Goal: Task Accomplishment & Management: Use online tool/utility

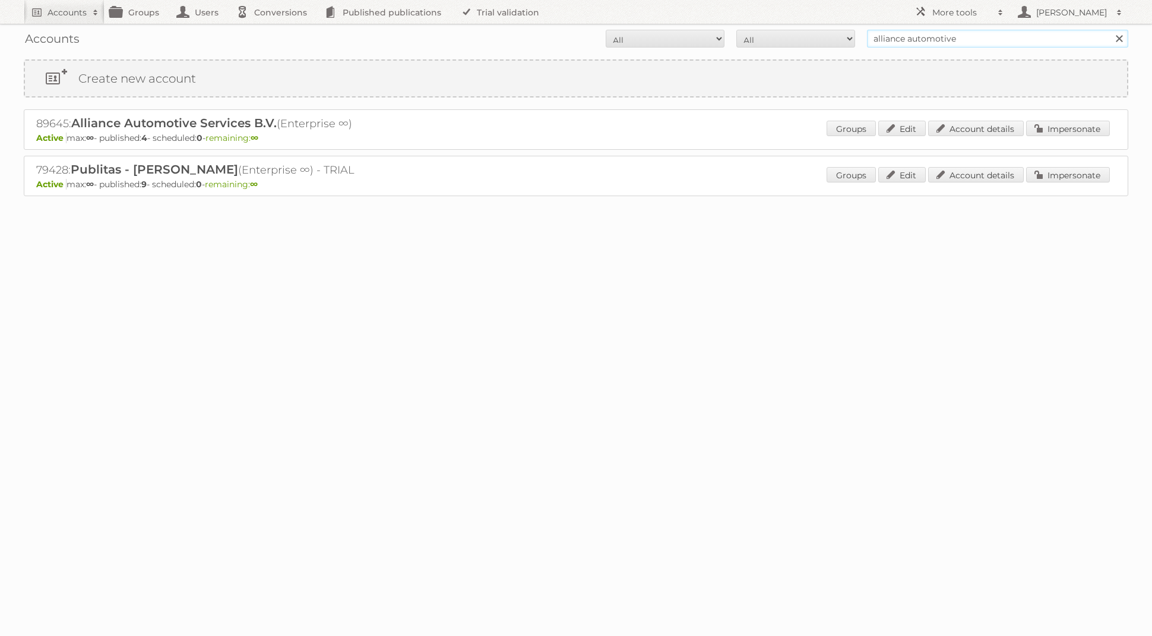
click at [949, 33] on input "alliance automotive" at bounding box center [997, 39] width 261 height 18
type input "Action Service & Distributie B.V."
click at [1110, 30] on input "Search" at bounding box center [1119, 39] width 18 height 18
click at [1052, 135] on link "Impersonate" at bounding box center [1068, 128] width 84 height 15
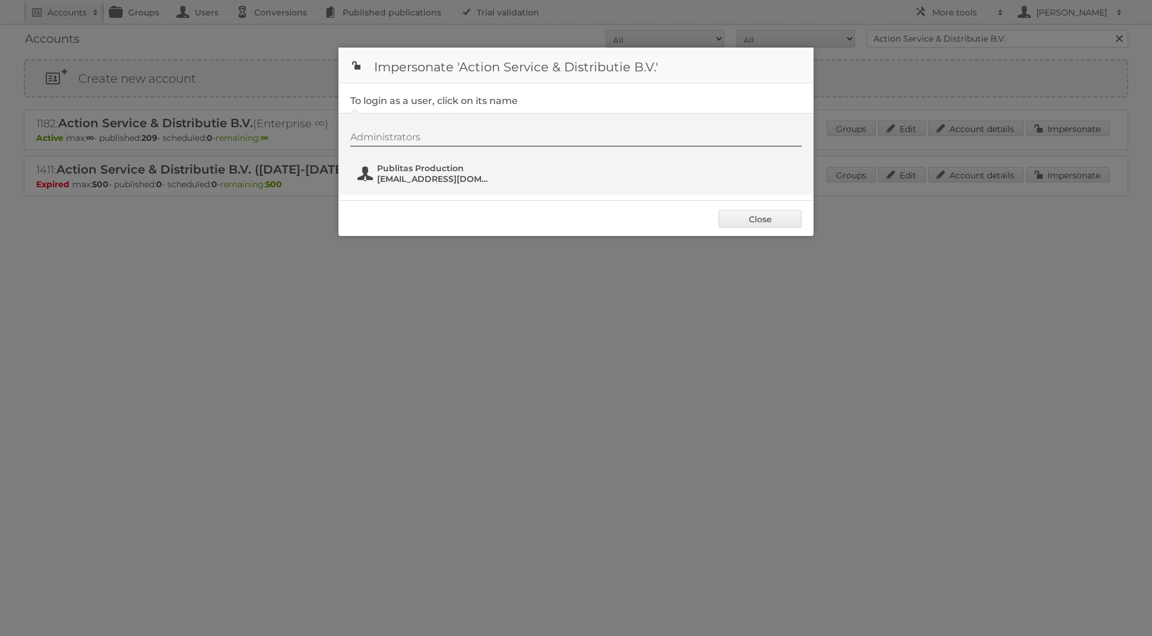
click at [447, 170] on span "Publitas Production" at bounding box center [434, 168] width 115 height 11
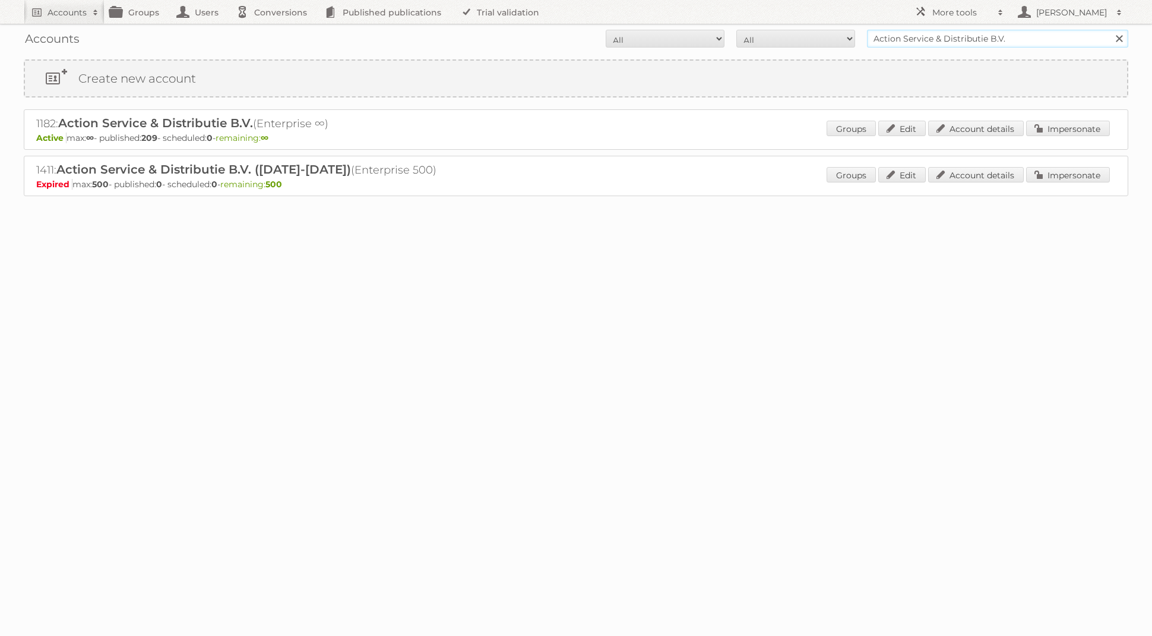
click at [963, 36] on input "Action Service & Distributie B.V." at bounding box center [997, 39] width 261 height 18
type input "[PERSON_NAME] be"
click at [1110, 30] on input "Search" at bounding box center [1119, 39] width 18 height 18
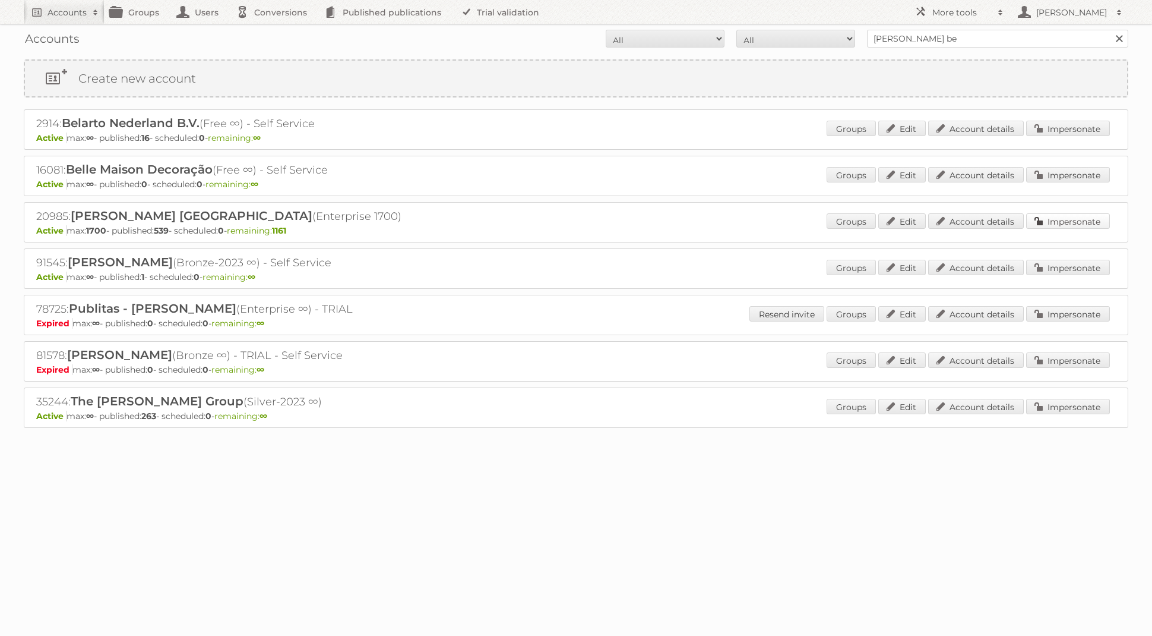
click at [1045, 219] on link "Impersonate" at bounding box center [1068, 220] width 84 height 15
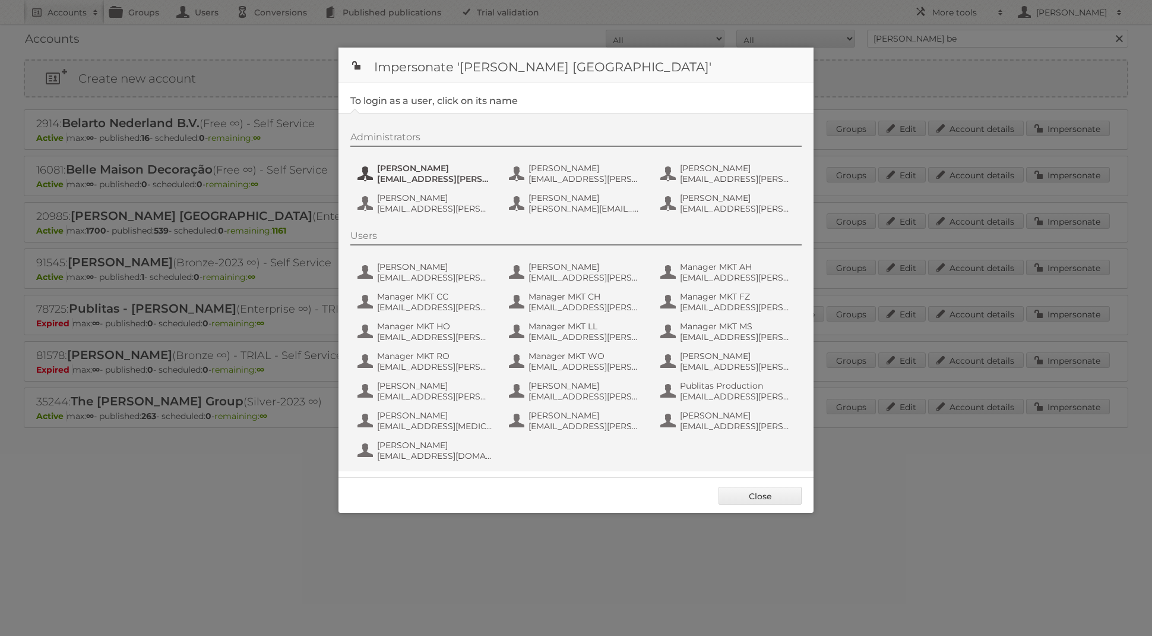
click at [400, 173] on span "[EMAIL_ADDRESS][PERSON_NAME][DOMAIN_NAME]" at bounding box center [434, 178] width 115 height 11
